Goal: Book appointment/travel/reservation

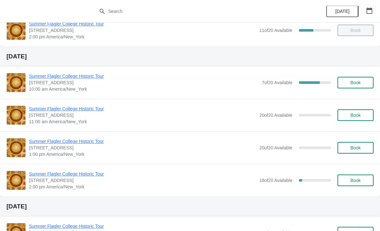
scroll to position [148, 0]
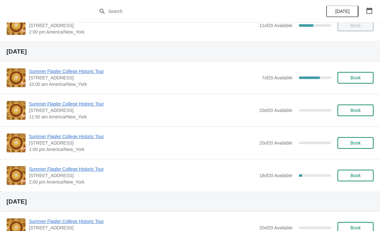
click at [351, 77] on span "Book" at bounding box center [355, 77] width 10 height 5
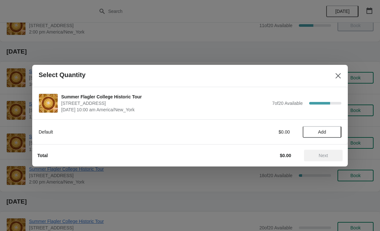
click at [326, 134] on span "Add" at bounding box center [322, 131] width 8 height 5
click at [333, 130] on icon at bounding box center [333, 131] width 7 height 7
click at [321, 154] on span "Next" at bounding box center [323, 155] width 9 height 5
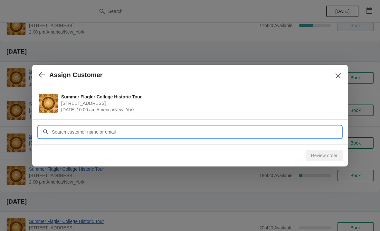
click at [155, 133] on input "Customer" at bounding box center [197, 132] width 290 height 12
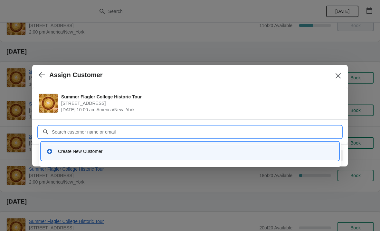
click at [109, 158] on div "Create New Customer" at bounding box center [190, 151] width 298 height 18
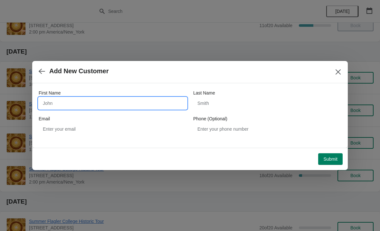
click at [88, 103] on input "First Name" at bounding box center [113, 103] width 148 height 12
type input "[PERSON_NAME]"
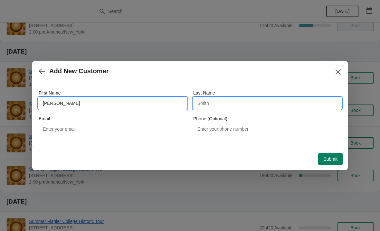
click at [227, 107] on input "Last Name" at bounding box center [267, 103] width 148 height 12
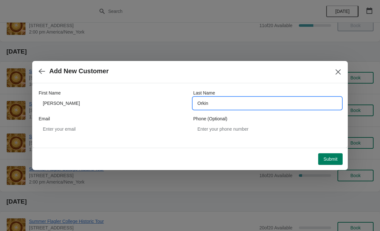
type input "Orkin"
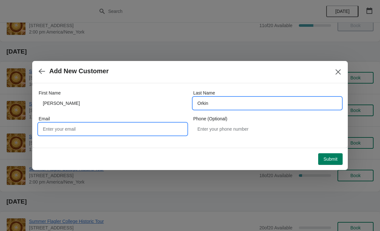
click at [83, 131] on input "Email" at bounding box center [113, 129] width 148 height 12
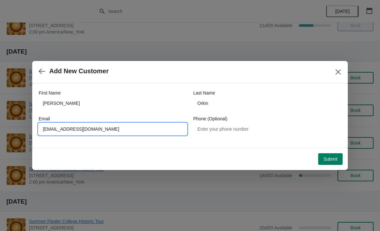
type input "[EMAIL_ADDRESS][DOMAIN_NAME]"
click at [166, 84] on div "First Name [PERSON_NAME] Last Name Orkin Email [PERSON_NAME][EMAIL_ADDRESS][DOM…" at bounding box center [190, 112] width 303 height 58
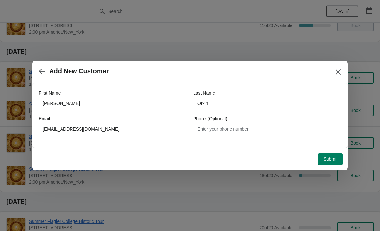
click at [333, 159] on span "Submit" at bounding box center [330, 158] width 14 height 5
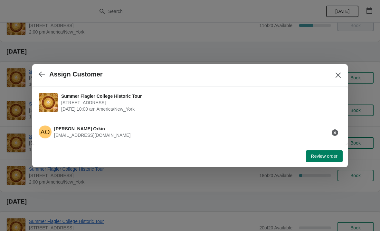
click at [327, 158] on span "Review order" at bounding box center [324, 155] width 26 height 5
